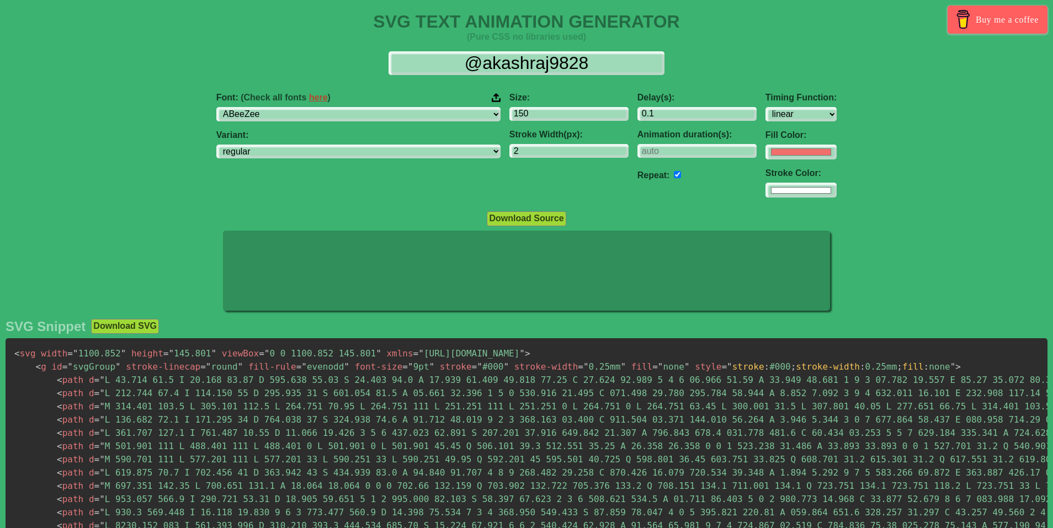
select select "linear"
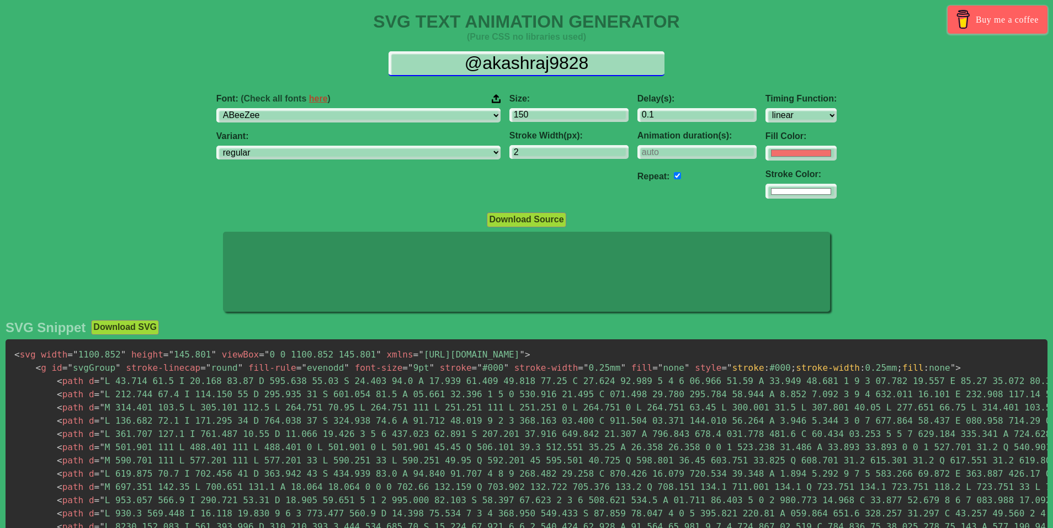
click at [467, 57] on input "@akashraj9828" at bounding box center [526, 63] width 276 height 25
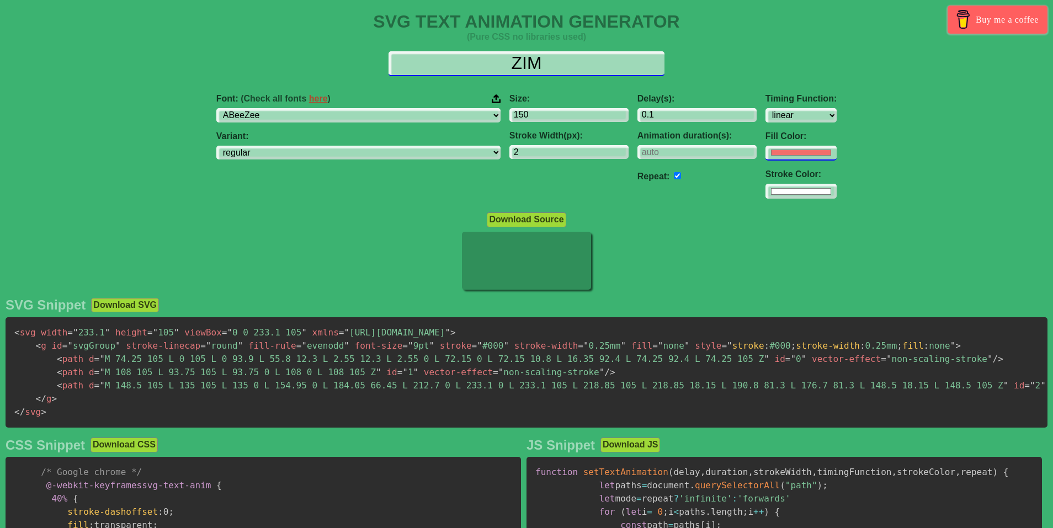
type input "ZIM"
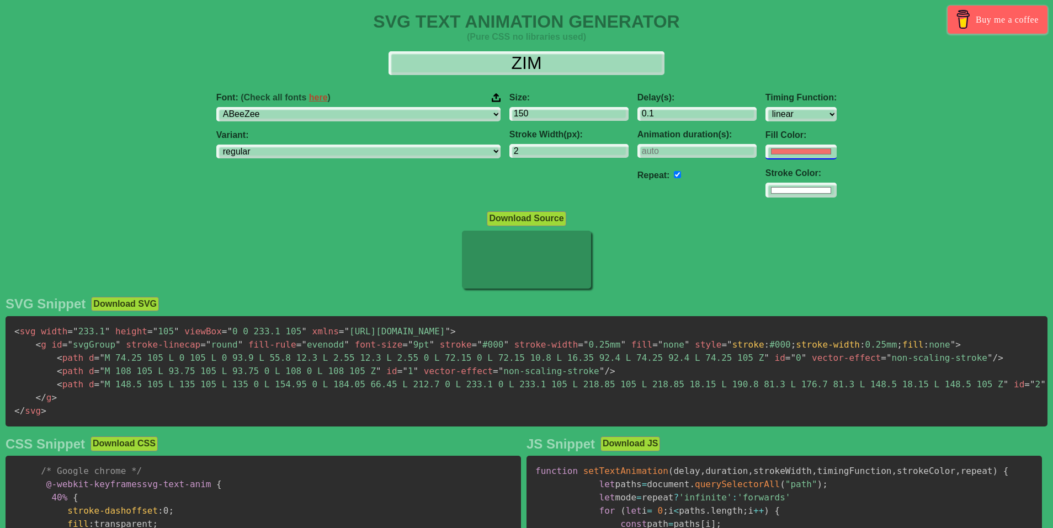
click at [765, 154] on input "#f16f6b" at bounding box center [800, 152] width 71 height 15
type input "#b43c3c"
click at [882, 247] on div at bounding box center [526, 261] width 1053 height 60
click at [765, 106] on div "Timing Function: ease ease-in ease-out ease-in-out linear step-start step-end" at bounding box center [800, 107] width 71 height 29
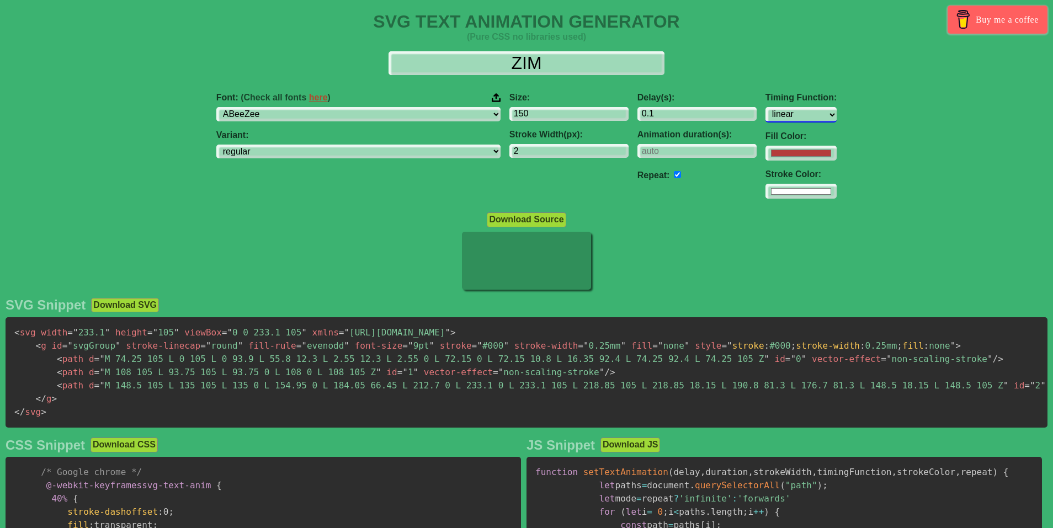
click at [765, 112] on select "ease ease-in ease-out ease-in-out linear step-start step-end" at bounding box center [800, 114] width 71 height 15
select select "ease"
click at [765, 107] on select "ease ease-in ease-out ease-in-out linear step-start step-end" at bounding box center [800, 114] width 71 height 15
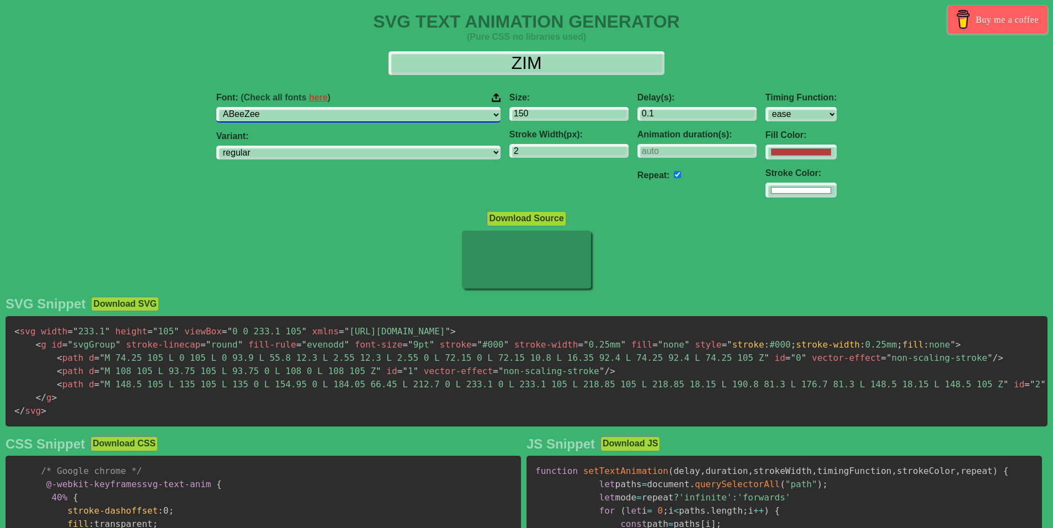
click at [393, 117] on select "ABeeZee [PERSON_NAME] Display AR One Sans [PERSON_NAME] Libre Aboreto Abril Fat…" at bounding box center [358, 114] width 284 height 15
select select "[PERSON_NAME]"
click at [286, 107] on select "ABeeZee [PERSON_NAME] Display AR One Sans [PERSON_NAME] Libre Aboreto Abril Fat…" at bounding box center [358, 114] width 284 height 15
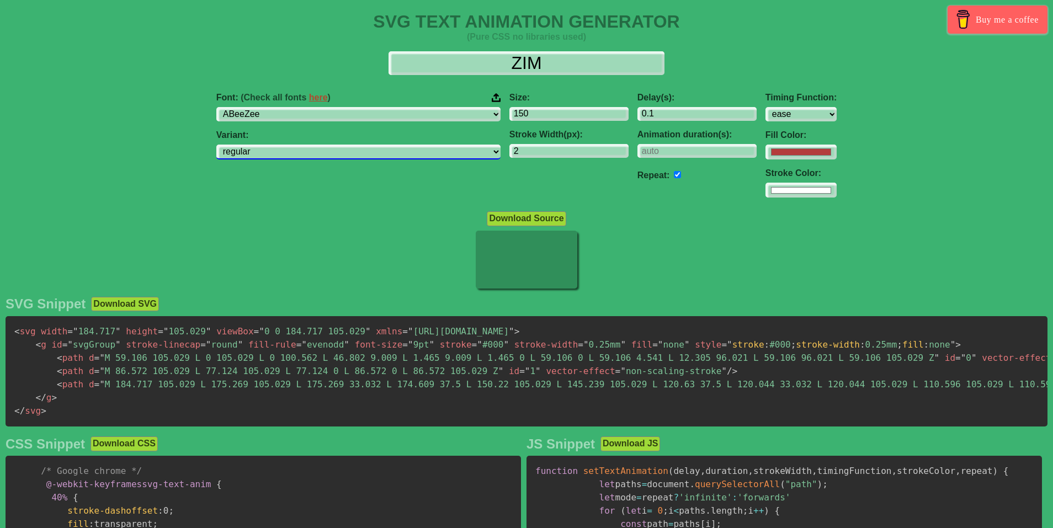
click at [378, 152] on select "regular" at bounding box center [358, 152] width 284 height 15
click at [509, 147] on input "2" at bounding box center [568, 151] width 119 height 15
click at [633, 159] on div "Delay(s): 0.1 Animation duration(s): Repeat:" at bounding box center [697, 145] width 128 height 123
